Goal: Information Seeking & Learning: Find specific page/section

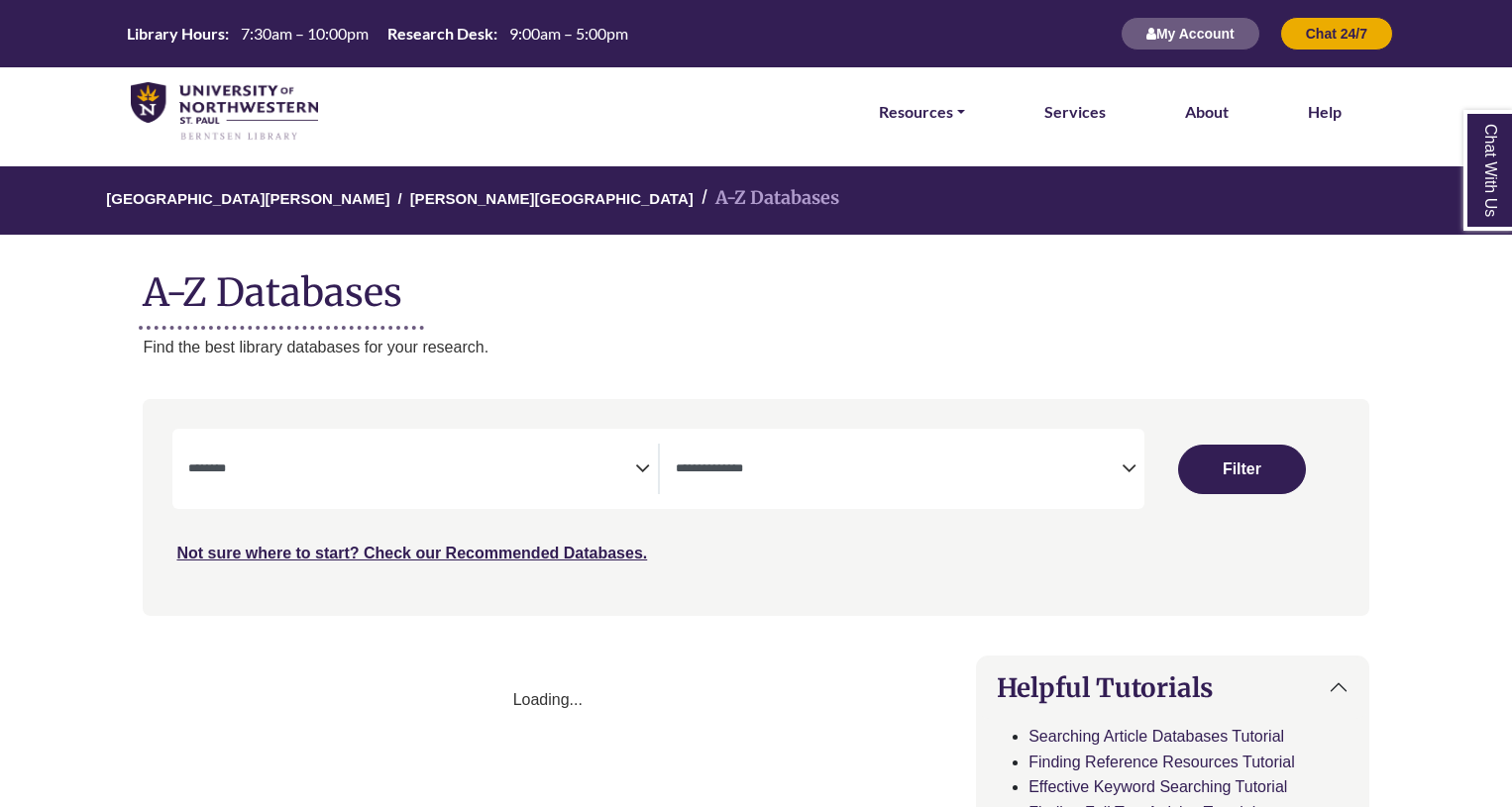
select select "Database Subject Filter"
select select "Database Types Filter"
select select "Database Subject Filter"
select select "Database Types Filter"
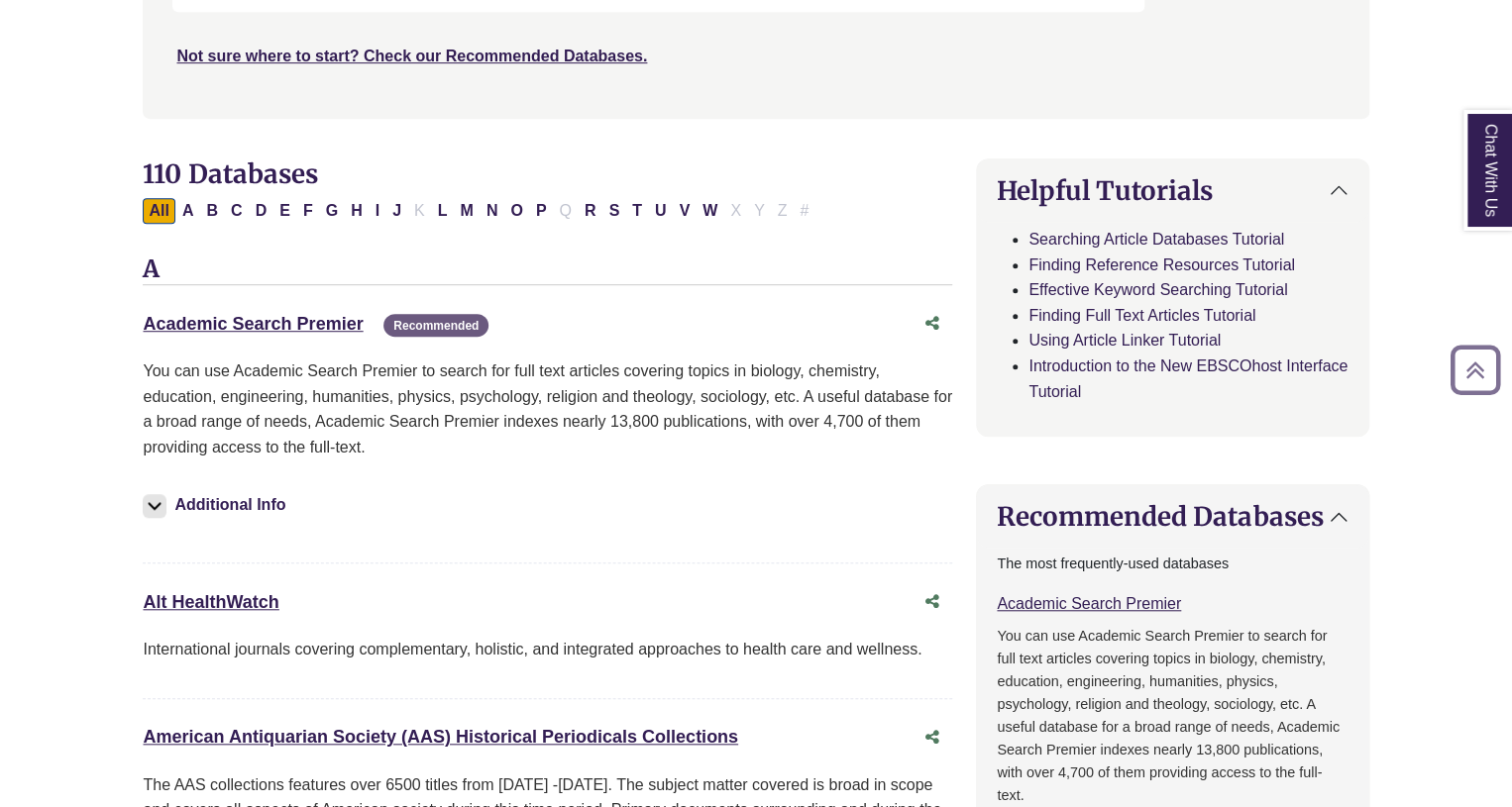
scroll to position [503, 0]
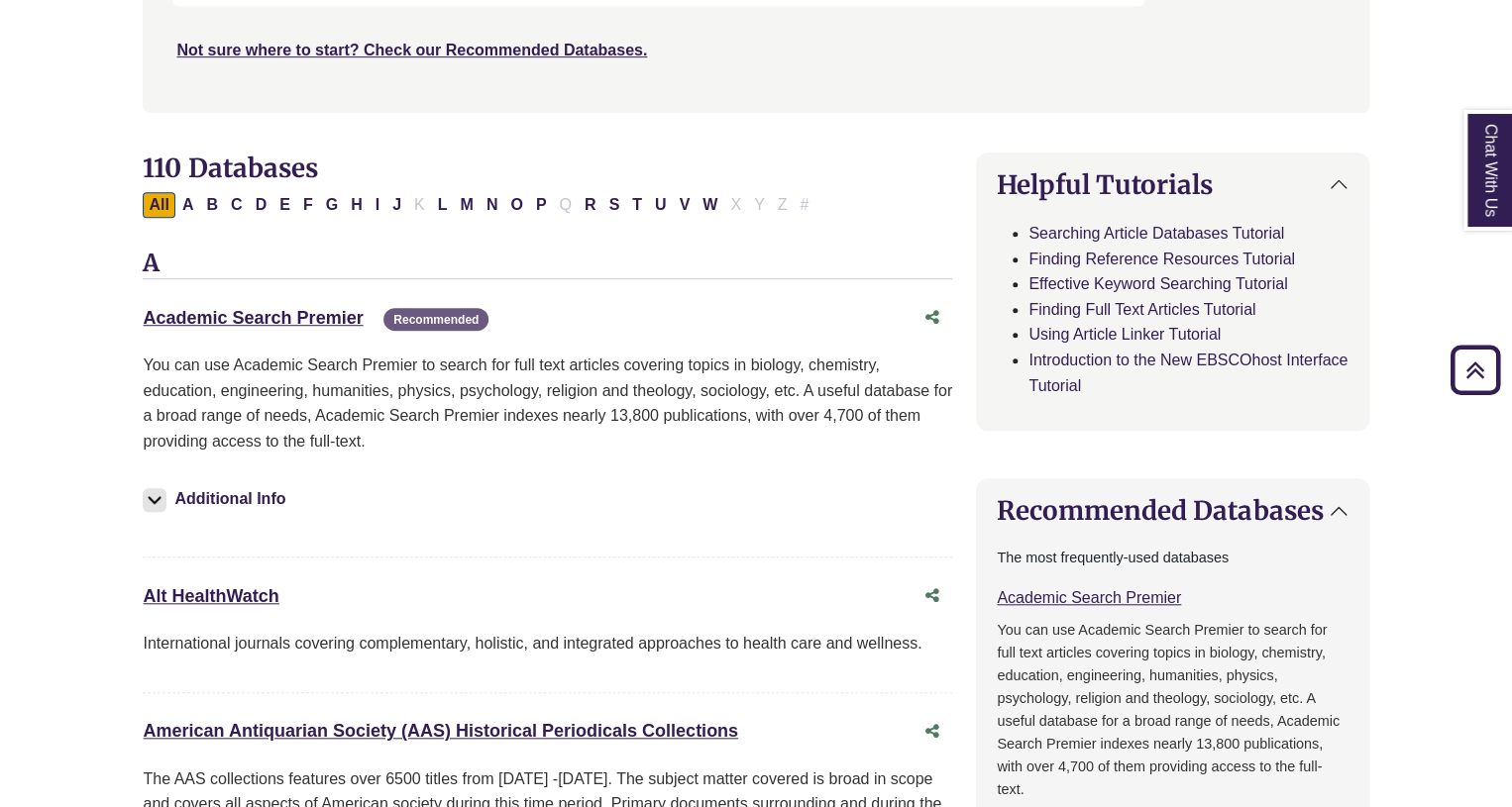
click at [259, 492] on button "Additional Info" at bounding box center [217, 499] width 148 height 28
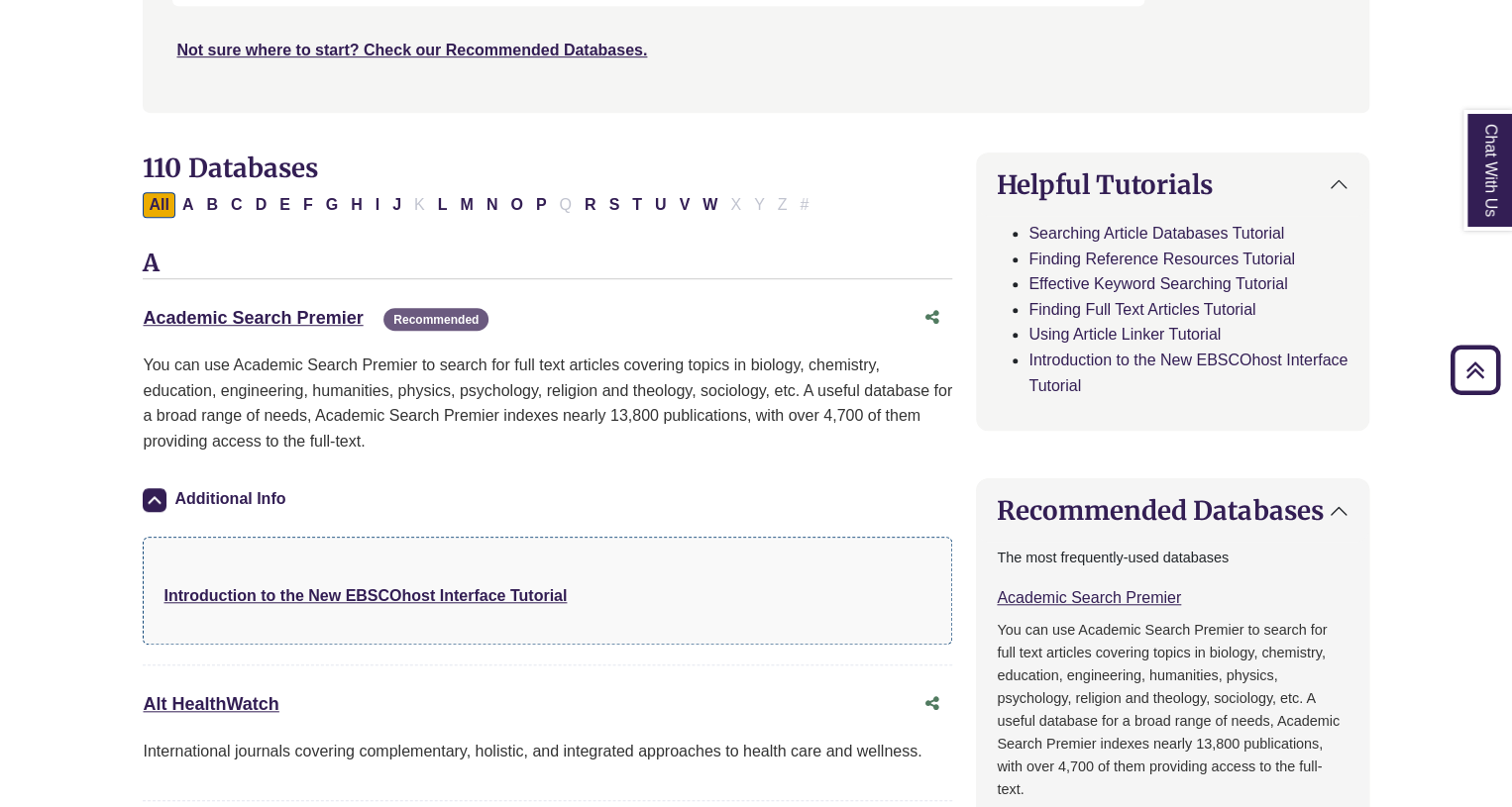
click at [263, 491] on button "Additional Info" at bounding box center [217, 499] width 148 height 28
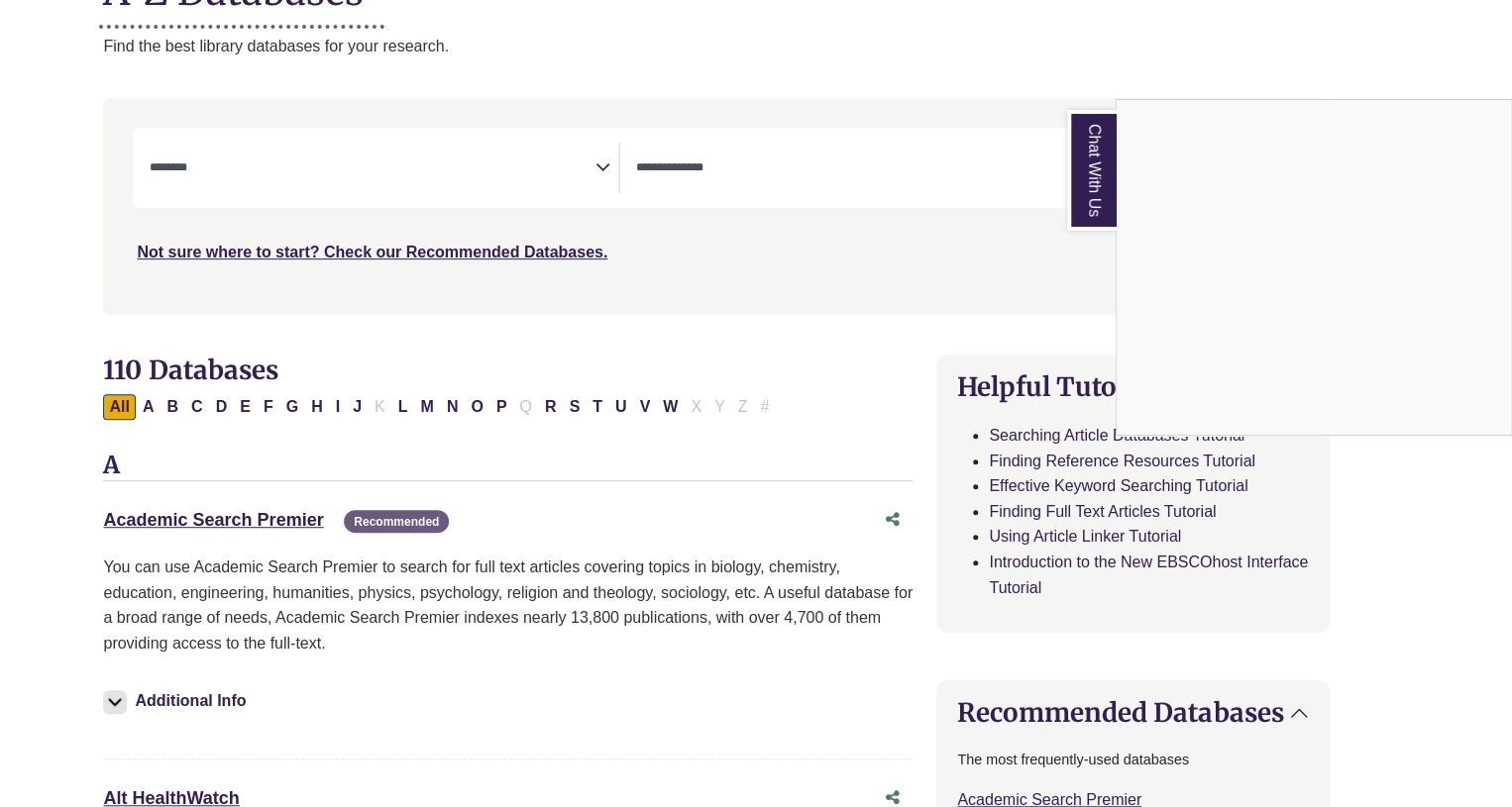
scroll to position [0, 40]
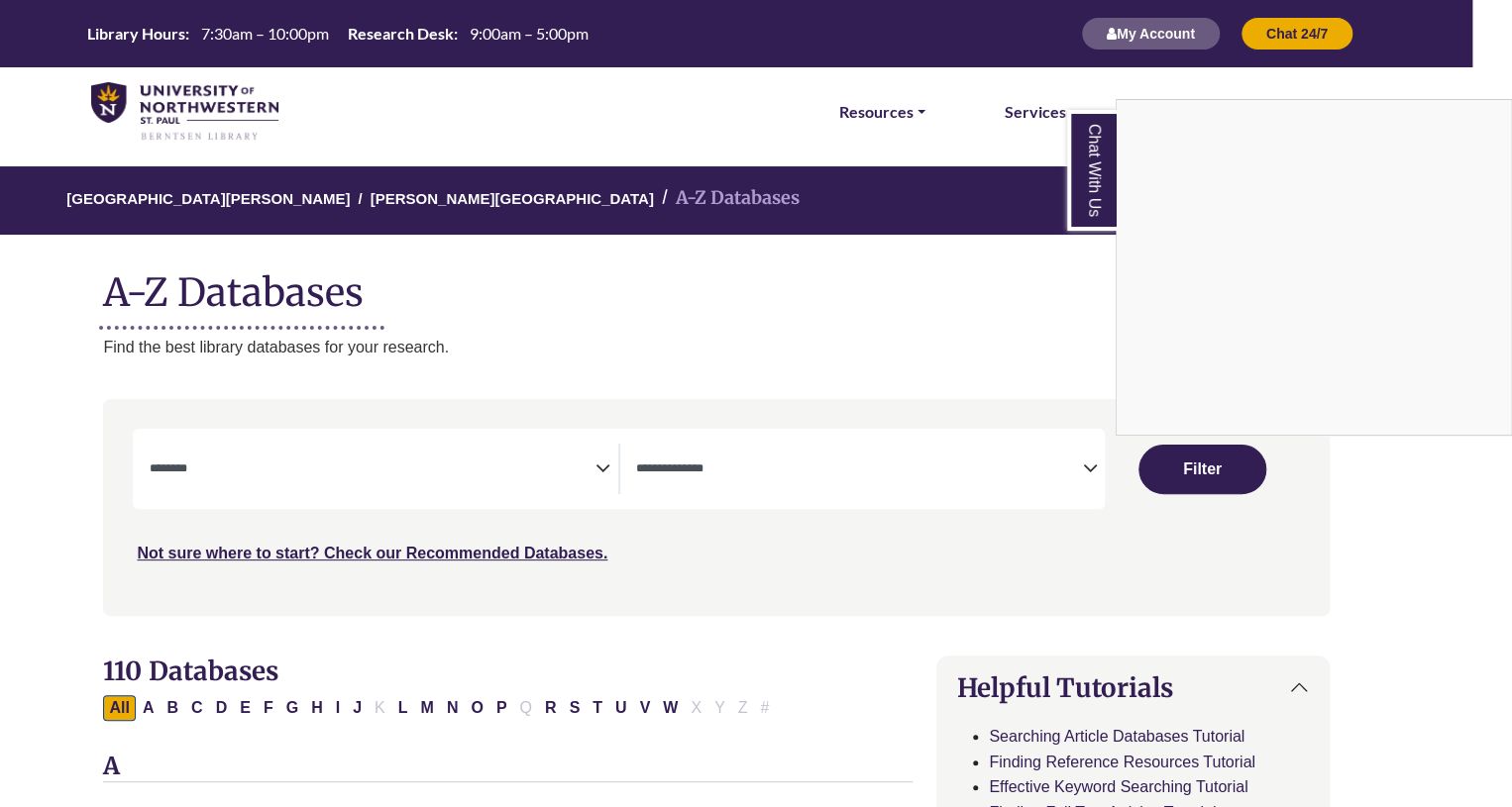
click at [583, 484] on div "Chat With Us" at bounding box center [756, 404] width 1512 height 807
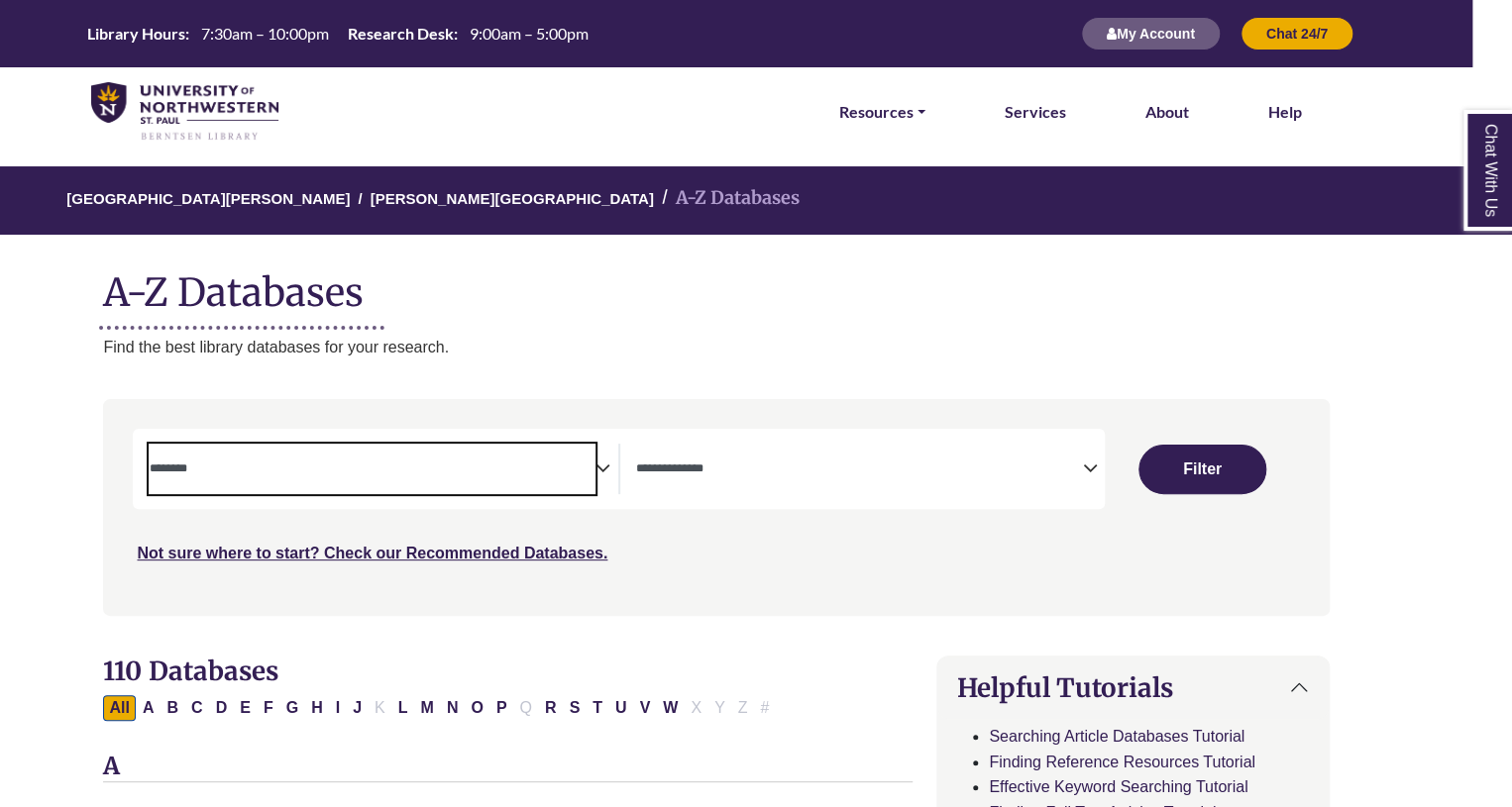
click at [579, 466] on textarea "Search" at bounding box center [371, 470] width 445 height 16
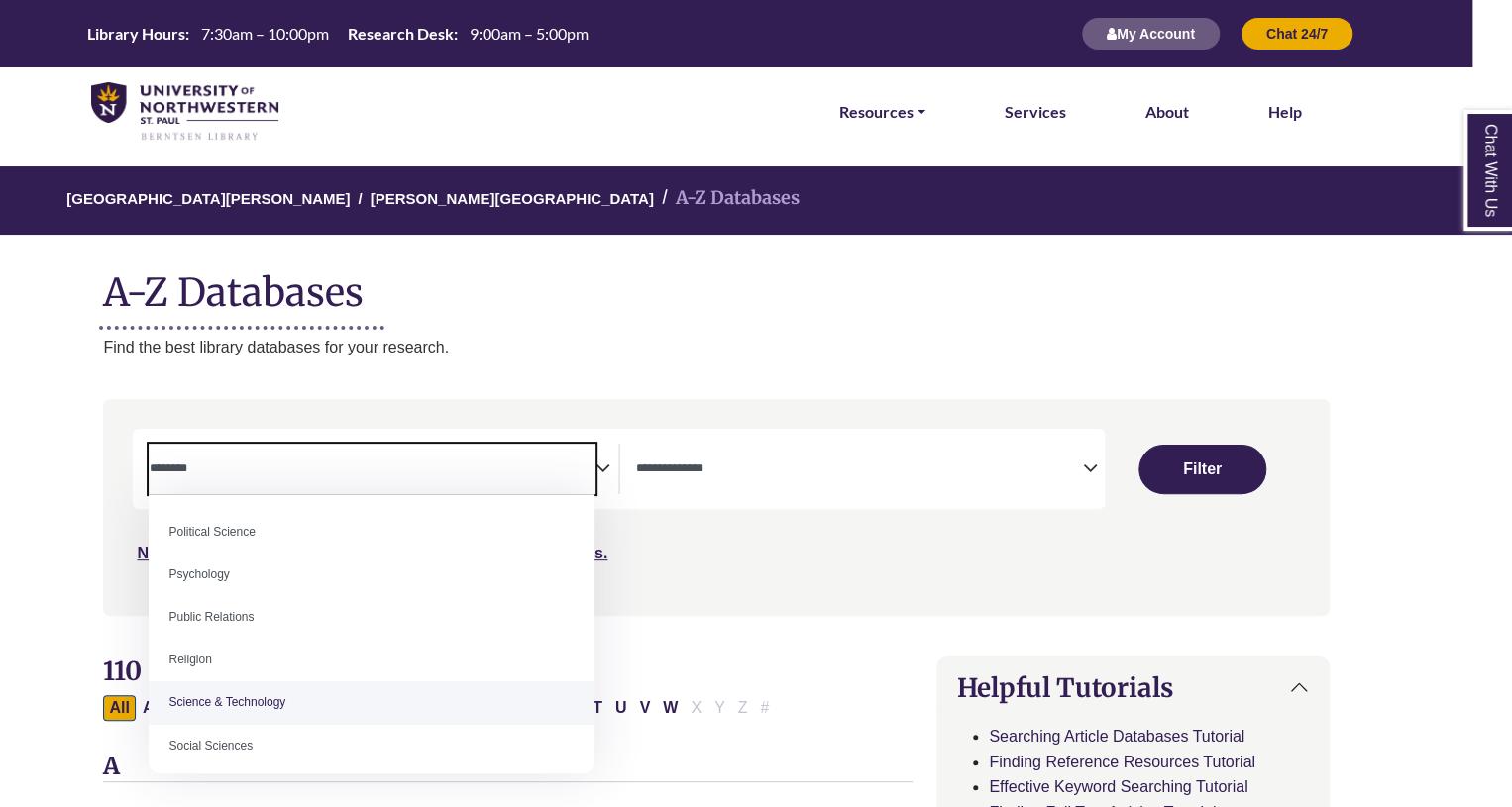
scroll to position [1537, 0]
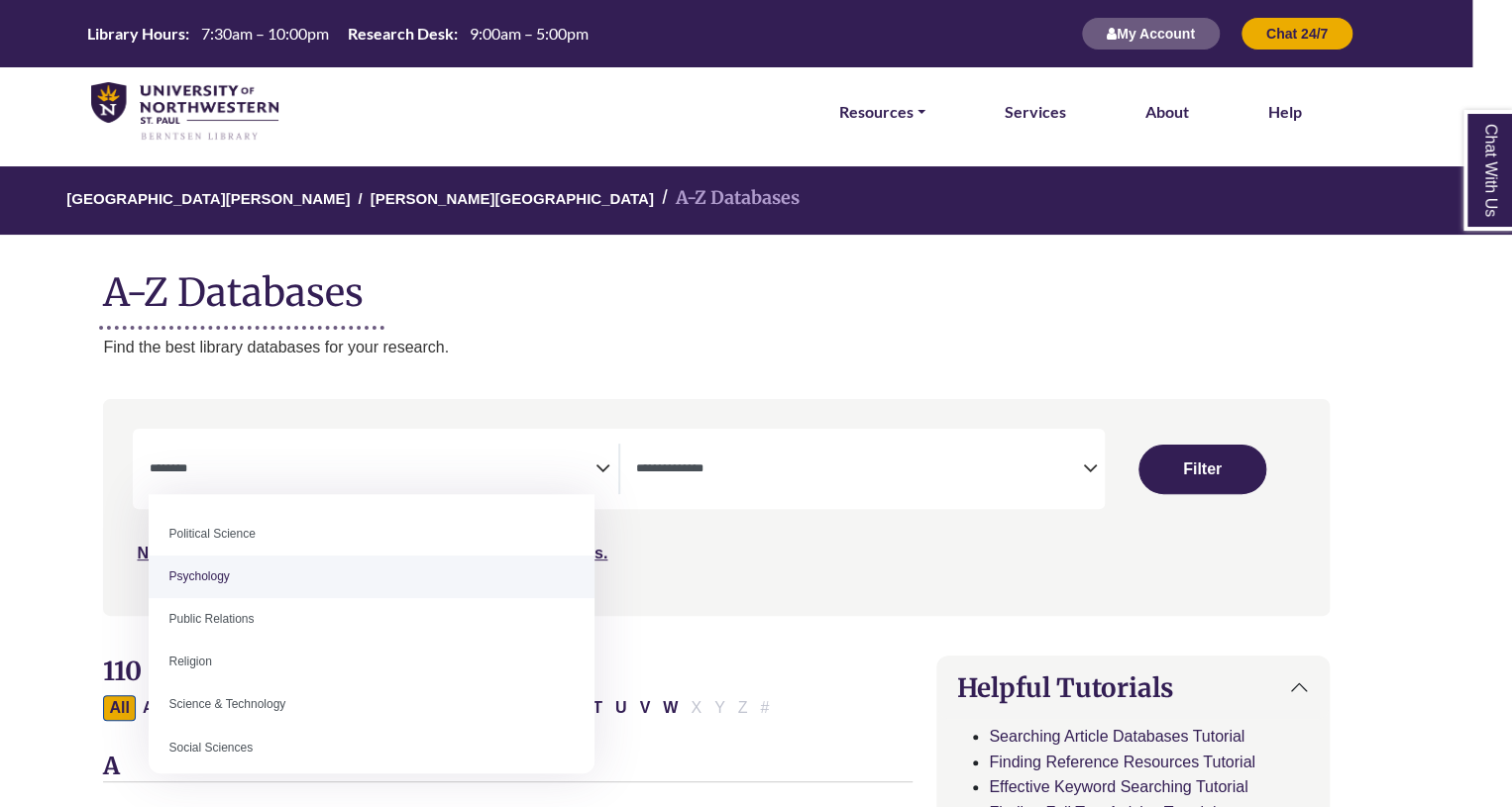
select select "*****"
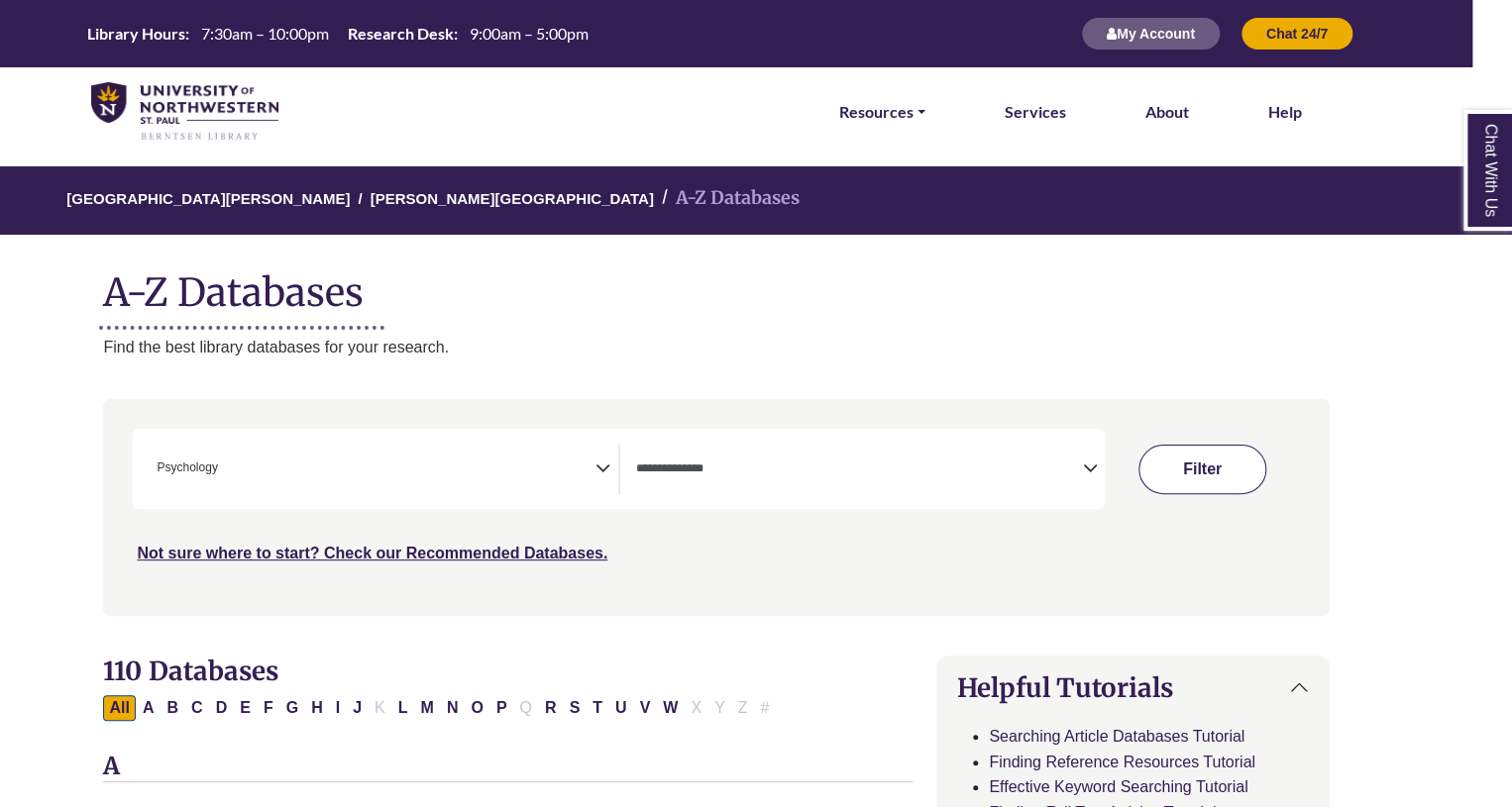
click at [1191, 454] on button "Filter" at bounding box center [1202, 469] width 128 height 50
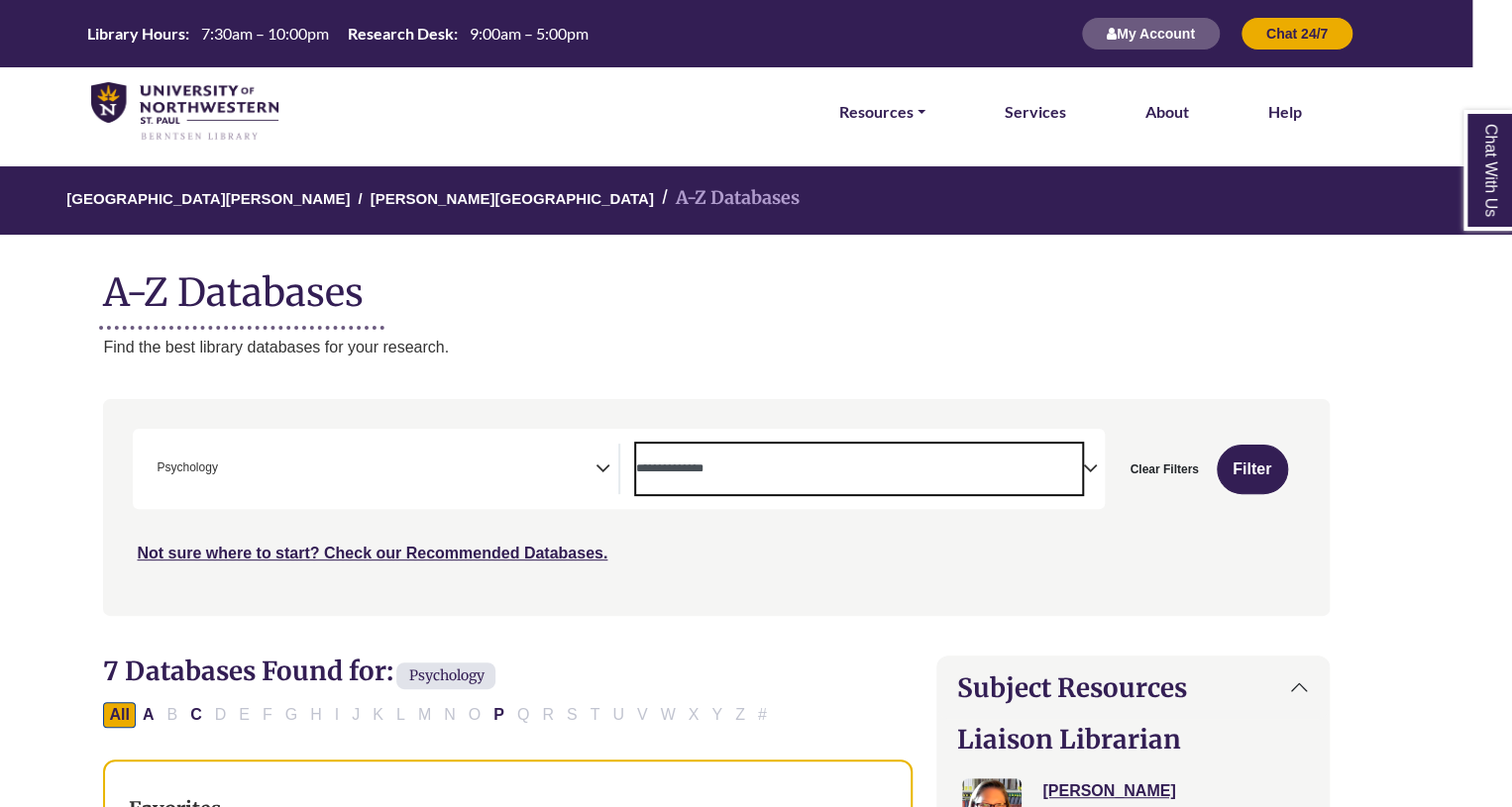
click at [1061, 467] on textarea "Search" at bounding box center [859, 470] width 445 height 16
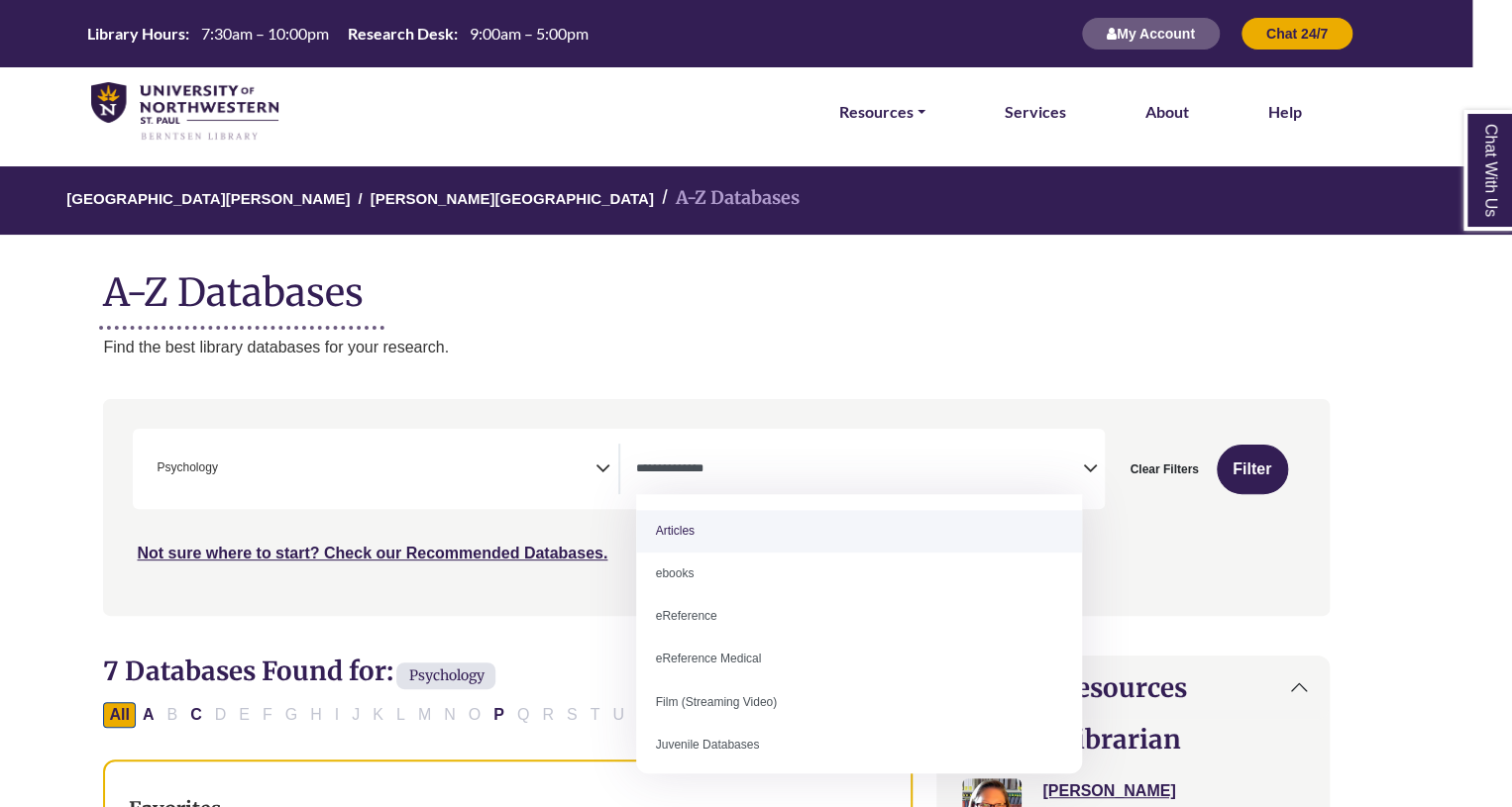
select select "*****"
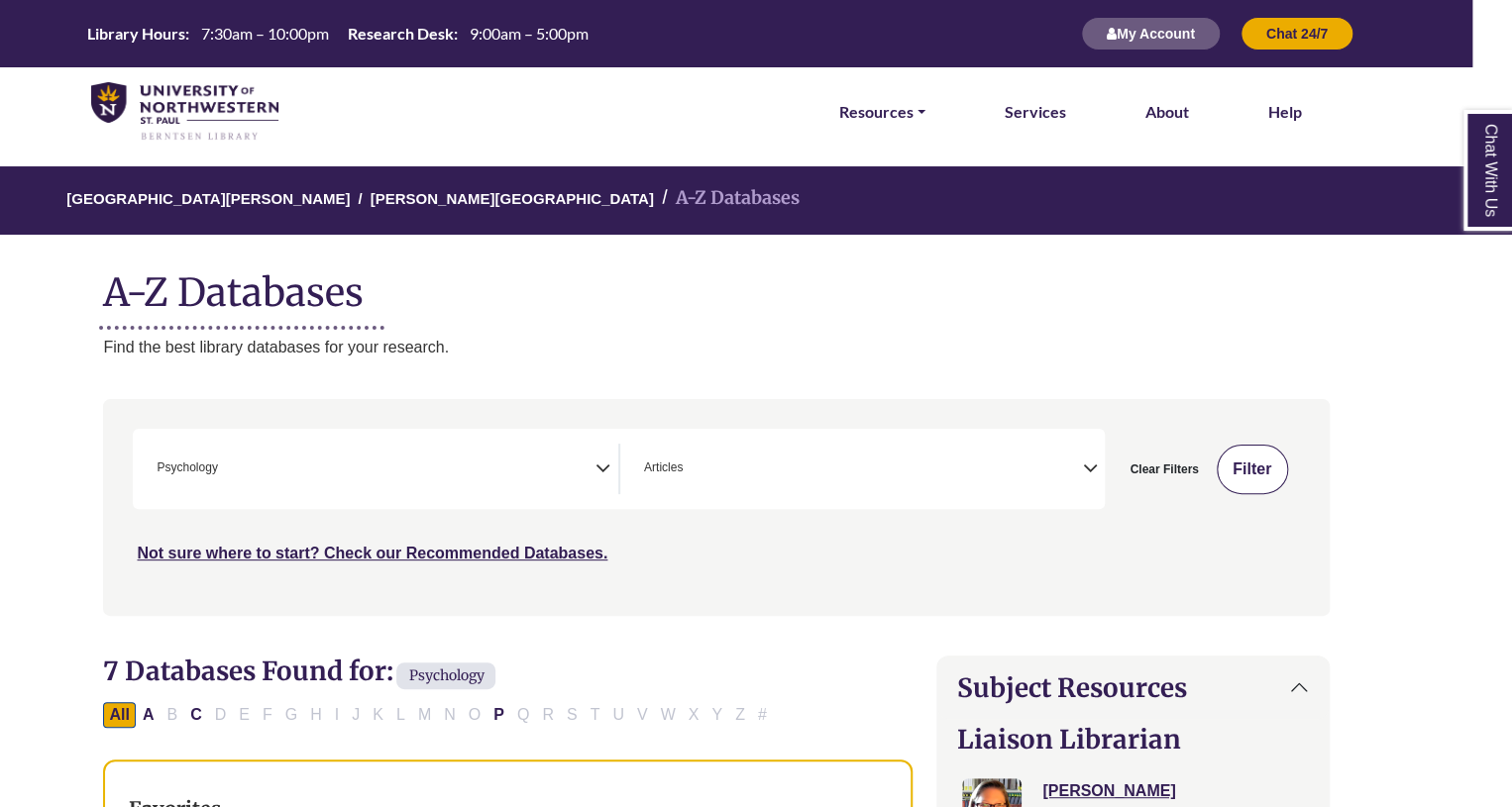
click at [1243, 461] on button "Filter" at bounding box center [1253, 469] width 72 height 50
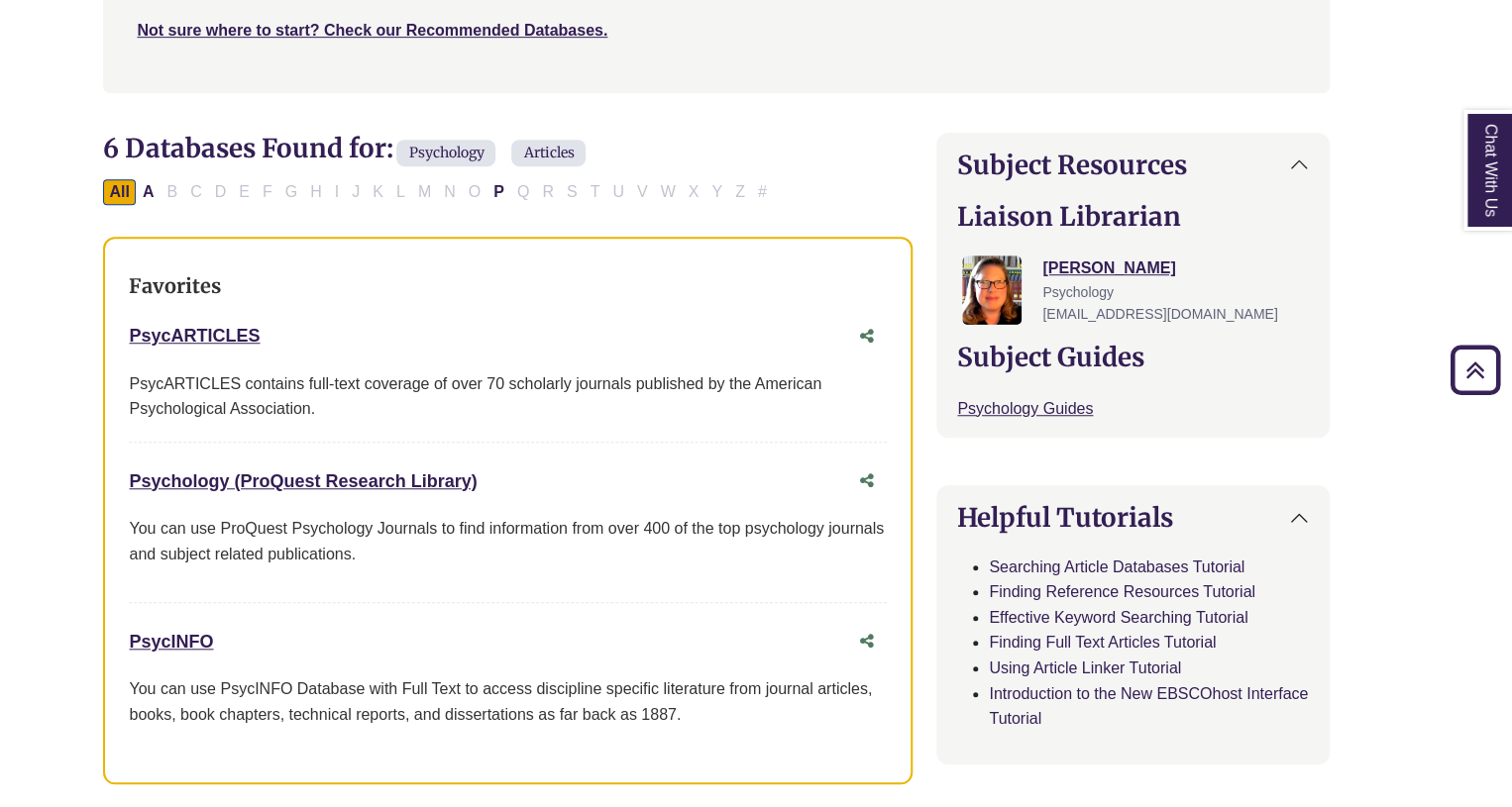
scroll to position [527, 40]
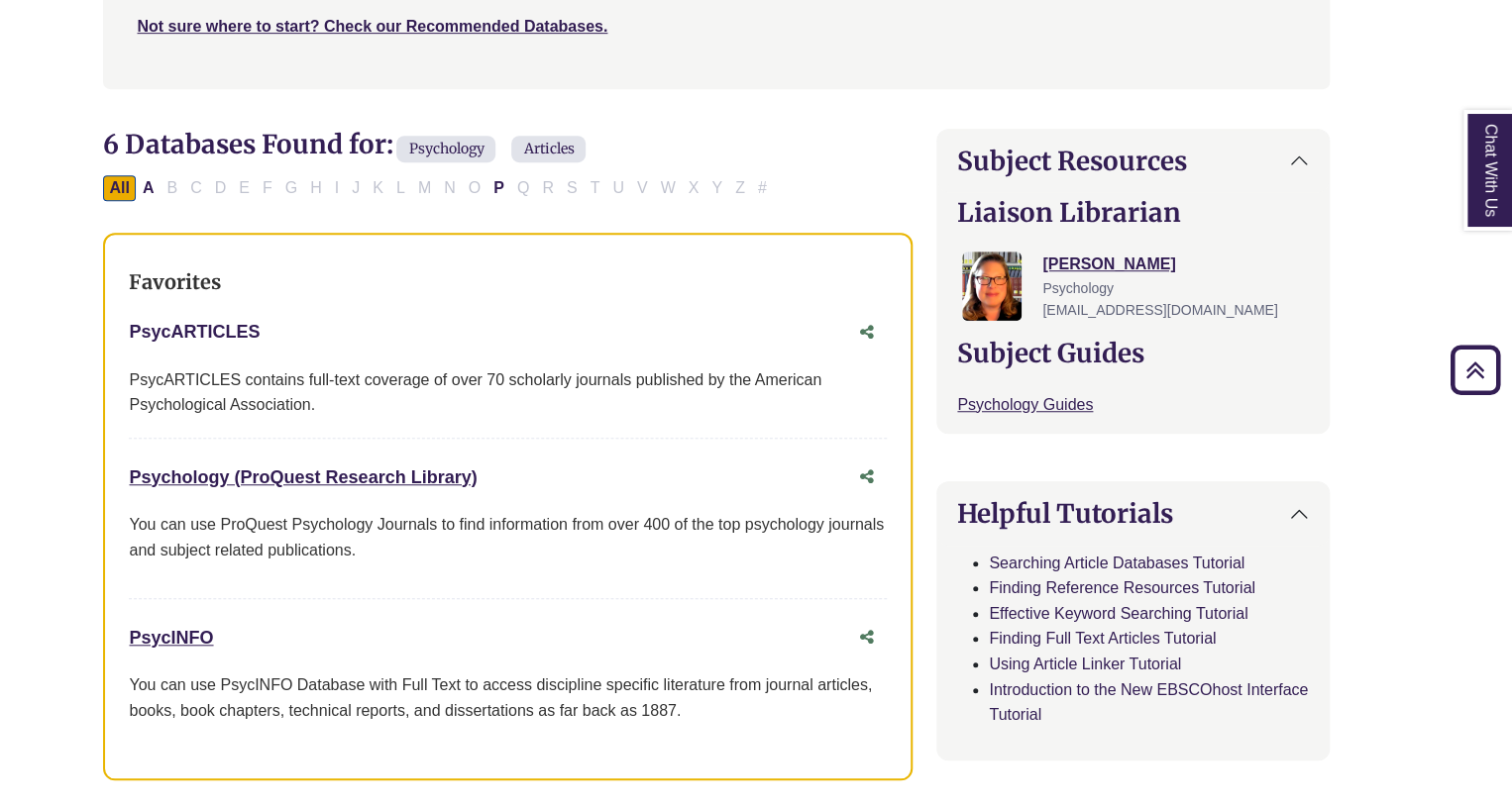
click at [230, 322] on link "PsycARTICLES This link opens in a new window" at bounding box center [195, 332] width 131 height 20
